Goal: Entertainment & Leisure: Browse casually

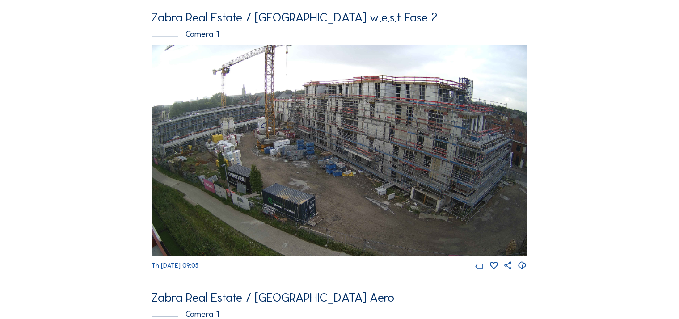
scroll to position [617, 0]
click at [311, 235] on img at bounding box center [339, 150] width 375 height 211
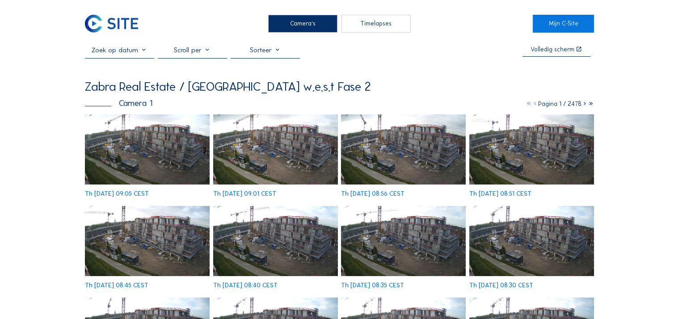
click at [132, 152] on img at bounding box center [147, 149] width 125 height 70
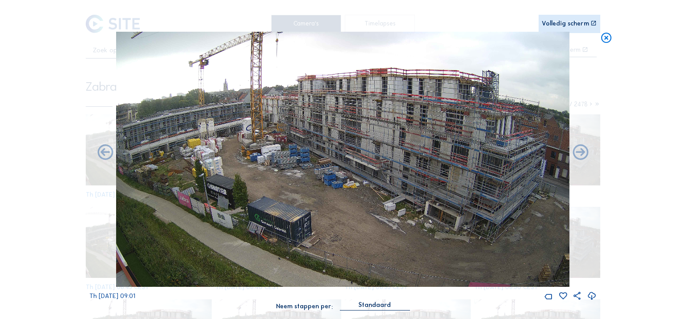
click at [649, 206] on div "Scroll om door de tijd te reizen | Druk op de 'Alt'-knop + scroll om te Zoomen …" at bounding box center [343, 159] width 686 height 319
click at [607, 42] on icon at bounding box center [607, 38] width 13 height 13
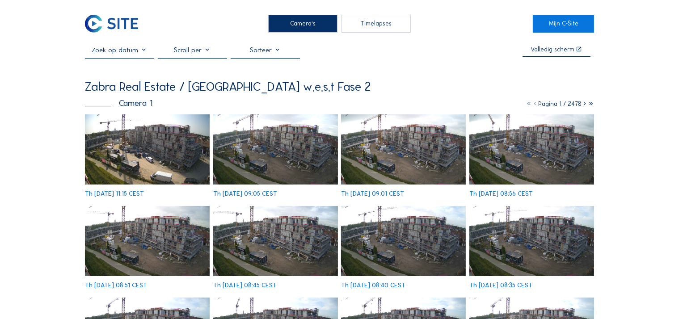
click at [118, 143] on img at bounding box center [147, 149] width 125 height 70
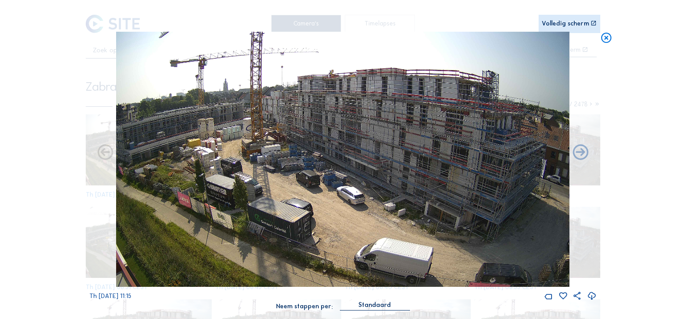
click at [620, 77] on div "Scroll om door de tijd te reizen | Druk op de 'Alt'-knop + scroll om te Zoomen …" at bounding box center [343, 159] width 686 height 319
click at [604, 39] on icon at bounding box center [607, 38] width 13 height 13
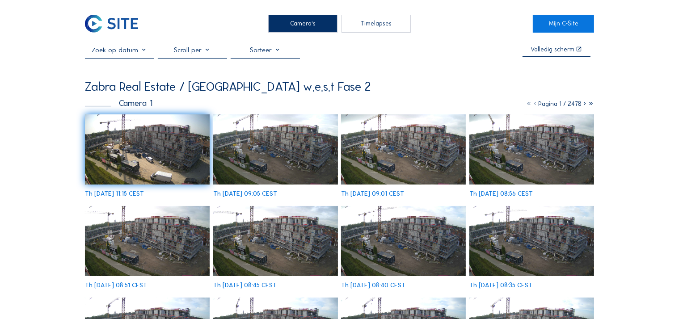
click at [150, 135] on img at bounding box center [147, 149] width 125 height 70
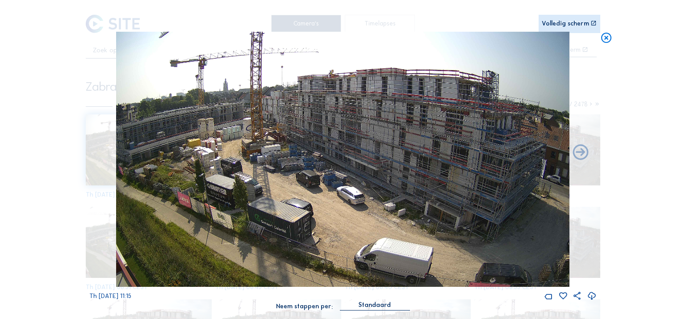
click at [609, 37] on icon at bounding box center [607, 38] width 13 height 13
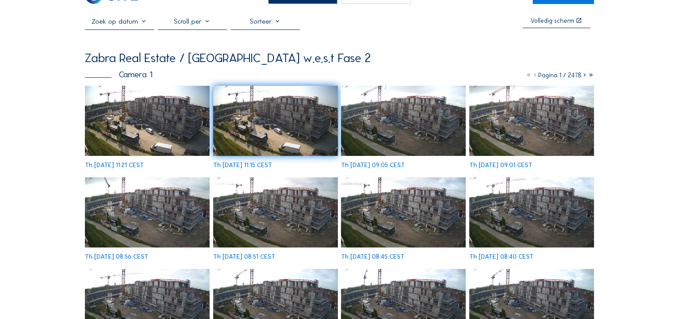
scroll to position [28, 0]
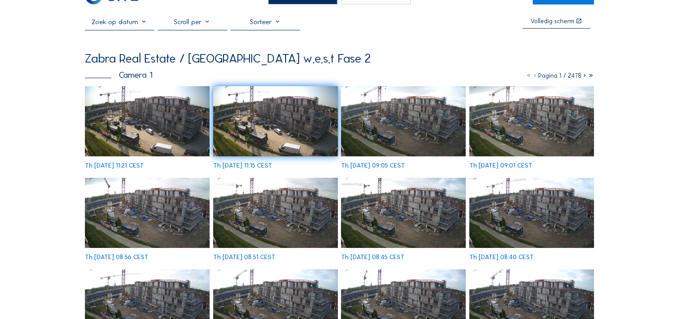
click at [382, 60] on div "Zabra Real Estate / [GEOGRAPHIC_DATA] w.e.s.t Fase 2" at bounding box center [339, 58] width 509 height 13
